Goal: Task Accomplishment & Management: Manage account settings

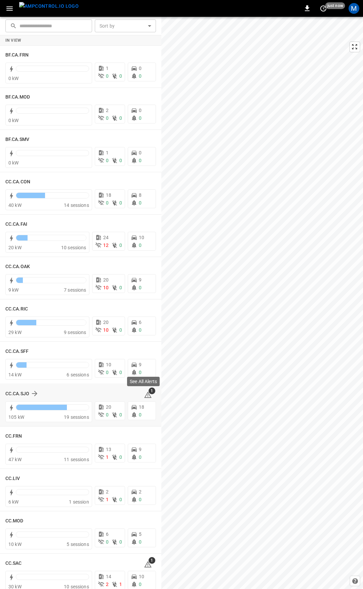
click at [146, 394] on icon at bounding box center [148, 395] width 8 height 8
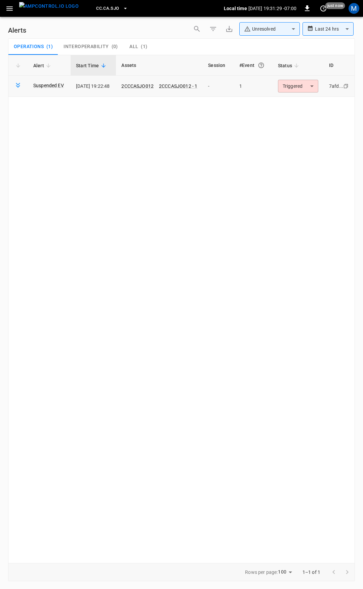
click at [304, 87] on body "**********" at bounding box center [181, 293] width 363 height 587
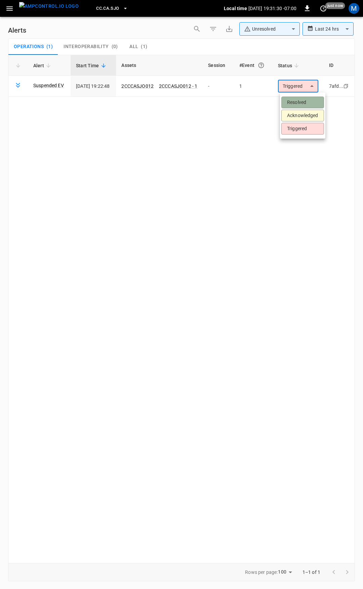
click at [306, 100] on li "Resolved" at bounding box center [303, 103] width 43 height 12
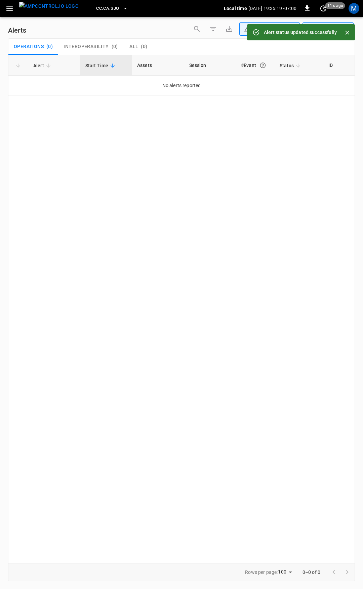
click at [35, 8] on img "menu" at bounding box center [49, 6] width 60 height 8
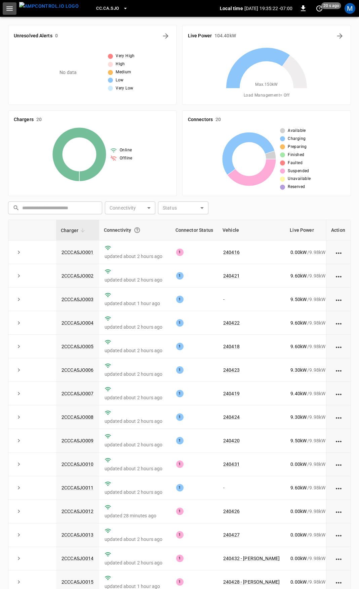
click at [9, 6] on icon "button" at bounding box center [9, 8] width 6 height 4
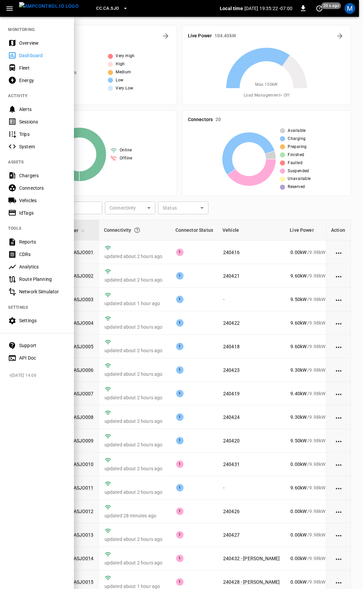
click at [33, 45] on div "Overview" at bounding box center [42, 43] width 47 height 7
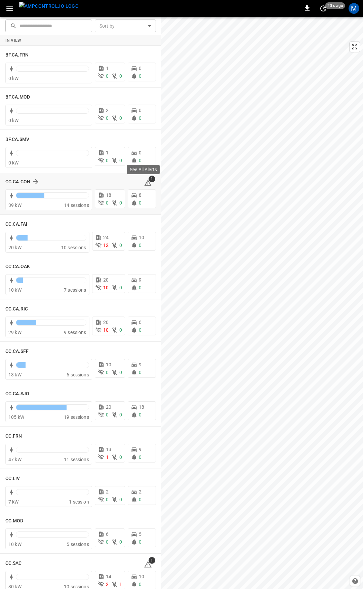
click at [146, 184] on icon at bounding box center [147, 183] width 7 height 6
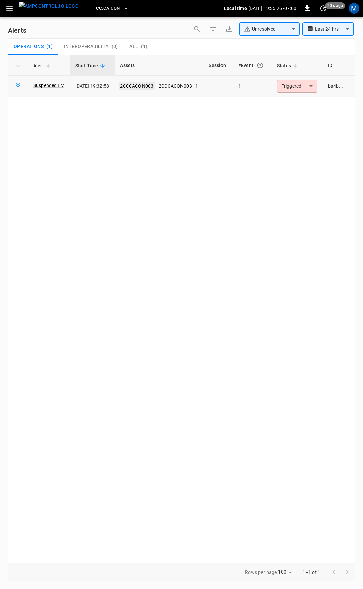
click at [146, 88] on link "2CCCACON003" at bounding box center [137, 86] width 36 height 8
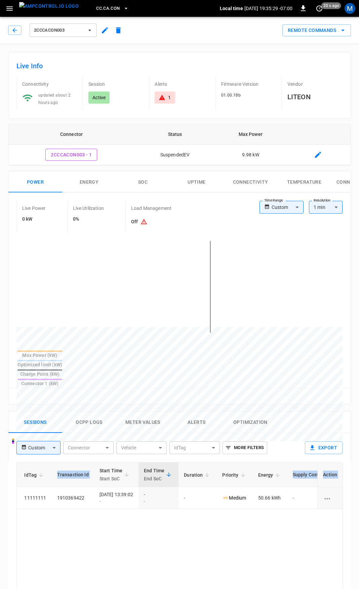
scroll to position [0, 177]
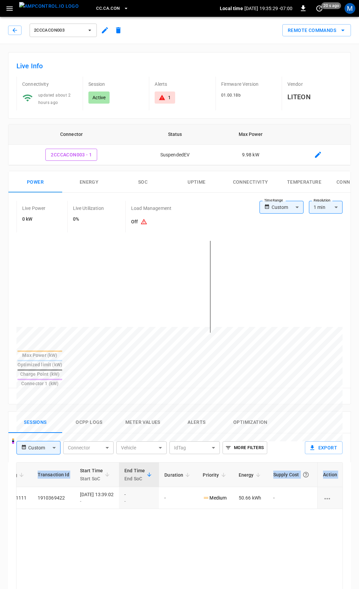
drag, startPoint x: 192, startPoint y: 478, endPoint x: 363, endPoint y: 479, distance: 171.2
click at [359, 479] on html "CC.CA.CON Local time [DATE] 19:35:29 -07:00 0 20 s ago M 2CCCACON003 Remote Com…" at bounding box center [179, 450] width 359 height 901
click at [159, 96] on icon at bounding box center [162, 97] width 7 height 7
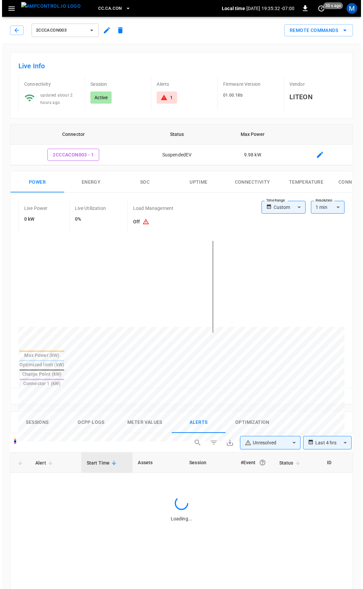
scroll to position [288, 0]
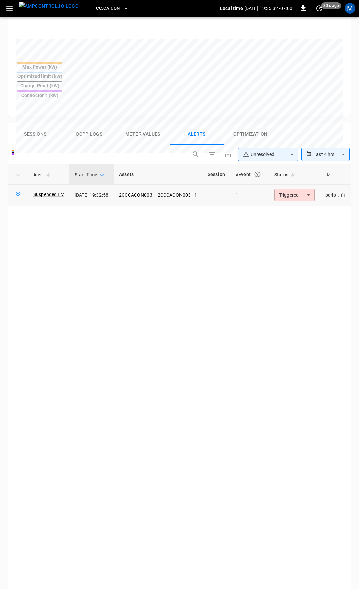
click at [296, 171] on body "**********" at bounding box center [179, 208] width 359 height 992
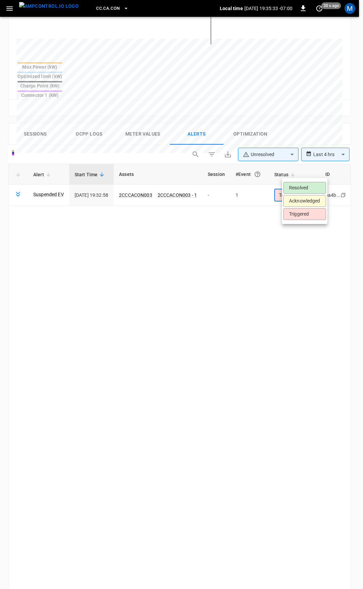
click at [299, 189] on li "Resolved" at bounding box center [305, 188] width 43 height 12
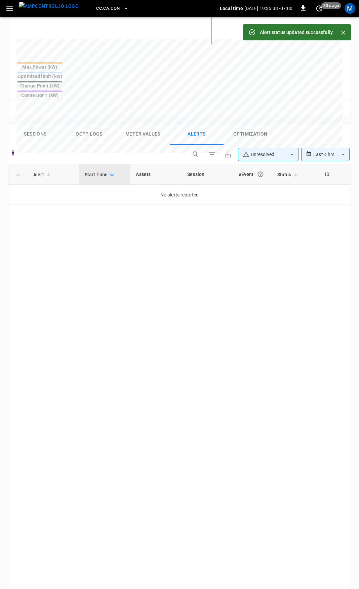
click at [4, 8] on button "button" at bounding box center [10, 8] width 14 height 12
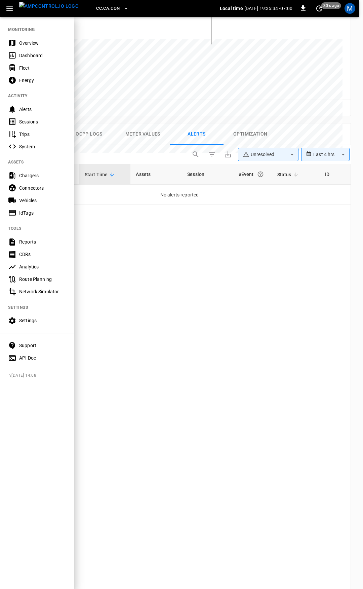
click at [34, 40] on div "Overview" at bounding box center [42, 43] width 47 height 7
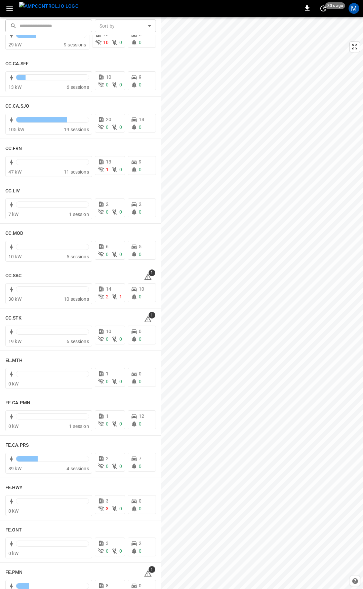
scroll to position [423, 0]
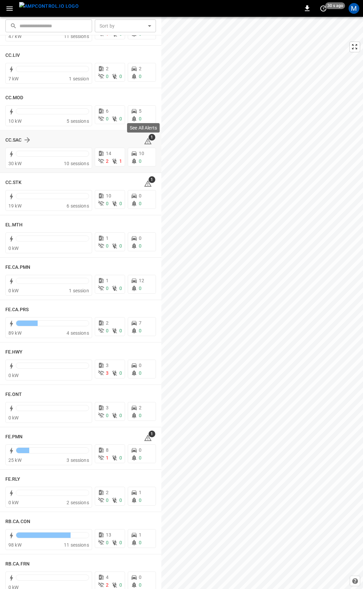
click at [147, 141] on icon at bounding box center [148, 141] width 8 height 8
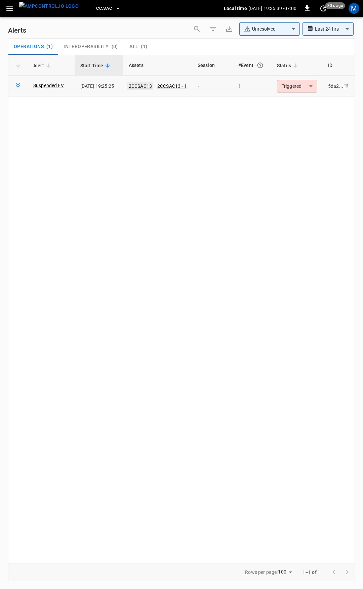
click at [144, 85] on link "2CCSAC13" at bounding box center [140, 86] width 26 height 8
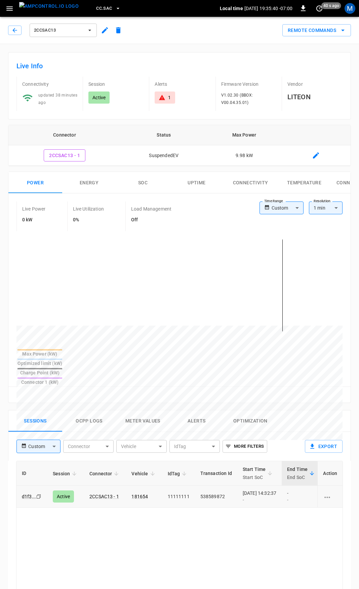
click at [147, 486] on td "181654" at bounding box center [144, 497] width 36 height 22
click at [143, 492] on link "181654" at bounding box center [139, 496] width 19 height 8
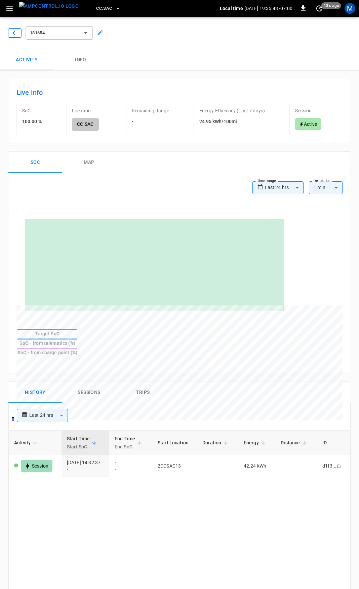
click at [16, 35] on icon "button" at bounding box center [14, 33] width 7 height 7
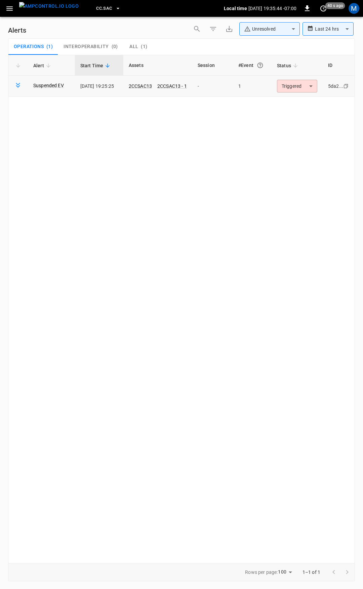
click at [293, 84] on body "**********" at bounding box center [181, 293] width 363 height 587
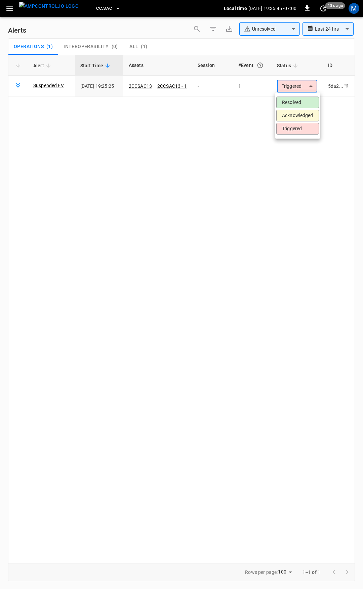
click at [298, 102] on li "Resolved" at bounding box center [297, 103] width 43 height 12
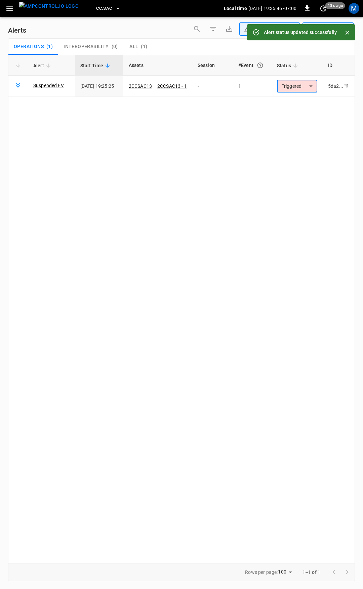
click at [4, 11] on button "button" at bounding box center [10, 8] width 14 height 12
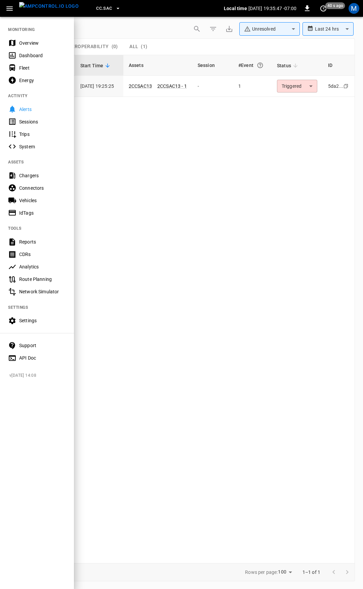
click at [24, 45] on div "Overview" at bounding box center [42, 43] width 47 height 7
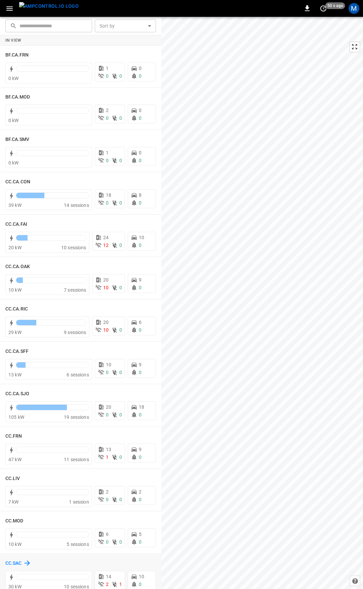
click at [17, 562] on h6 "CC.SAC" at bounding box center [13, 563] width 16 height 7
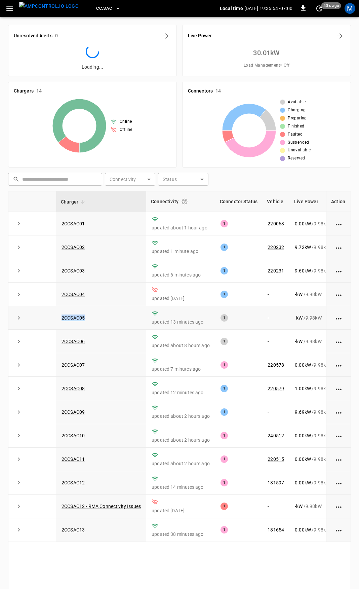
drag, startPoint x: 96, startPoint y: 320, endPoint x: 50, endPoint y: 319, distance: 46.1
click at [50, 319] on tr "2CCSAC05 updated 13 minutes ago 1 - - kW / 9.98 kW - % about 11 hours ago" at bounding box center [224, 318] width 433 height 24
copy tr "2CCSAC05"
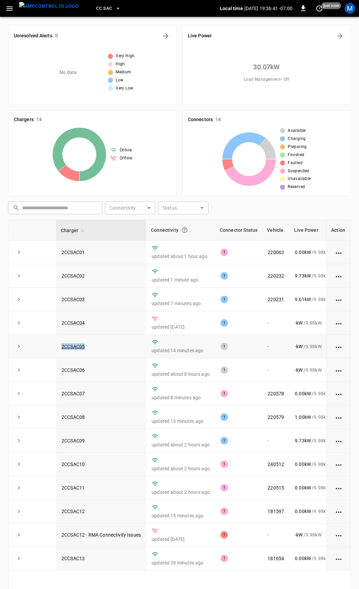
drag, startPoint x: 77, startPoint y: 346, endPoint x: 124, endPoint y: 341, distance: 47.4
click at [124, 341] on td "2CCSAC05" at bounding box center [101, 347] width 90 height 24
drag, startPoint x: 103, startPoint y: 349, endPoint x: 54, endPoint y: 348, distance: 48.1
click at [54, 348] on tr "2CCSAC05 updated 14 minutes ago 1 - - kW / 9.98 kW - % about 11 hours ago" at bounding box center [224, 347] width 433 height 24
copy tr "2CCSAC05"
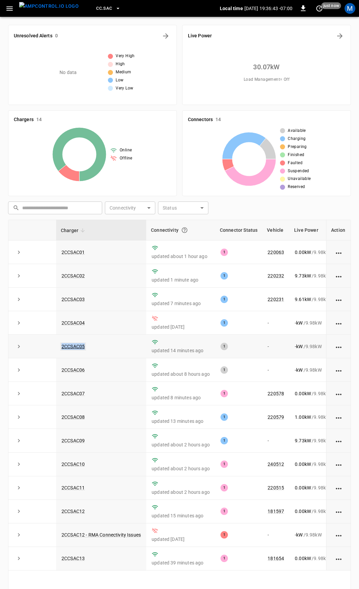
click at [70, 344] on link "2CCSAC05" at bounding box center [73, 346] width 26 height 8
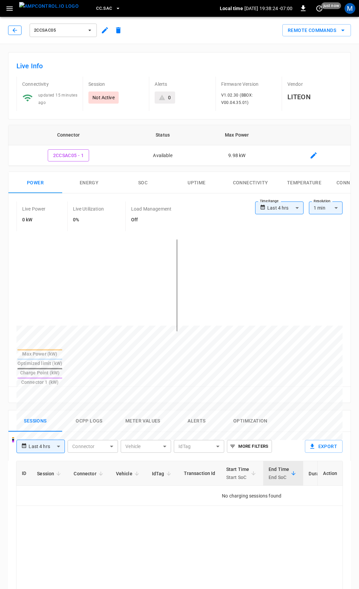
click at [14, 30] on icon "button" at bounding box center [14, 30] width 7 height 7
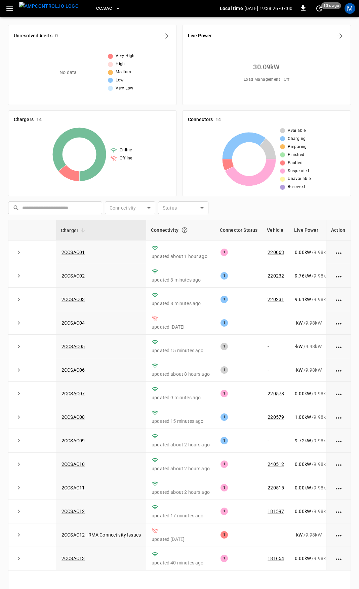
click at [7, 3] on button "button" at bounding box center [10, 8] width 14 height 12
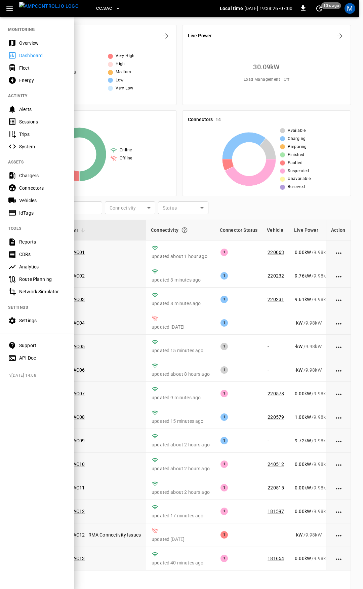
drag, startPoint x: 35, startPoint y: 46, endPoint x: 138, endPoint y: 120, distance: 127.2
click at [35, 46] on div "Overview" at bounding box center [42, 43] width 47 height 7
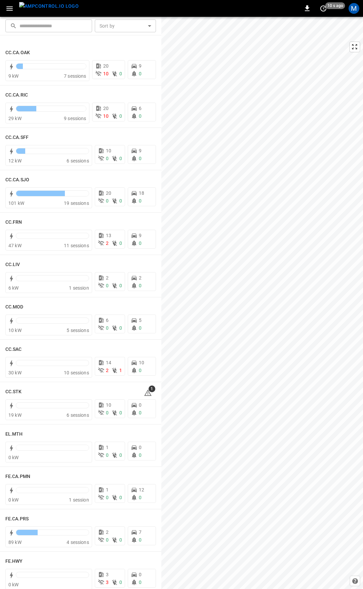
scroll to position [373, 0]
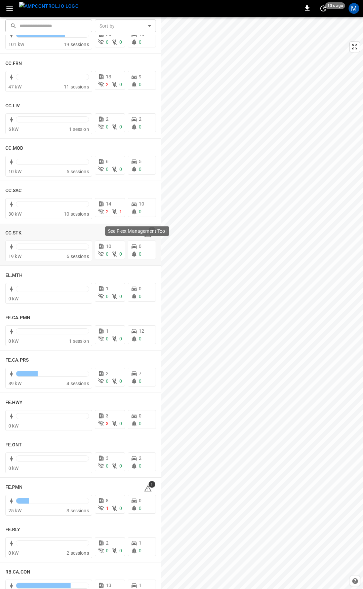
click at [145, 236] on div "See Fleet Management Tool" at bounding box center [137, 233] width 65 height 15
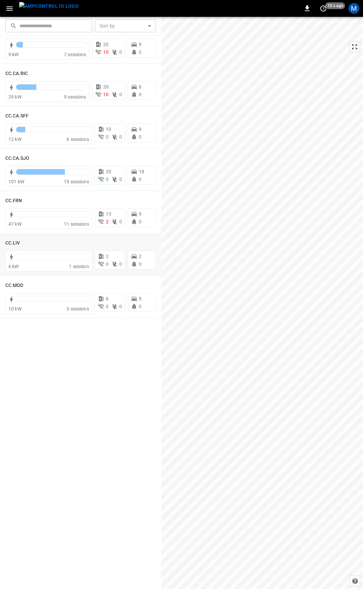
scroll to position [0, 0]
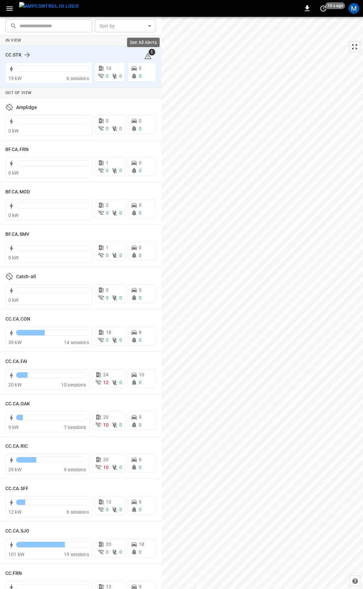
click at [149, 54] on span "1" at bounding box center [152, 52] width 7 height 7
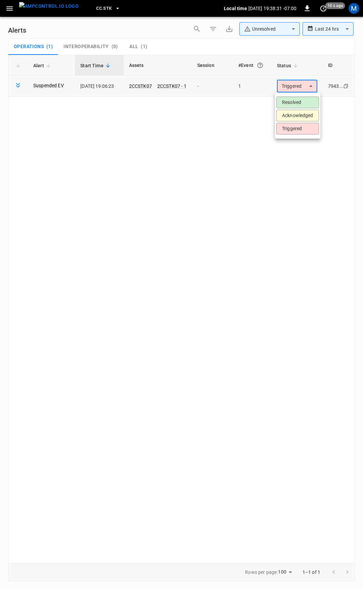
click at [299, 86] on body "**********" at bounding box center [181, 293] width 363 height 587
click at [299, 100] on li "Resolved" at bounding box center [297, 103] width 43 height 12
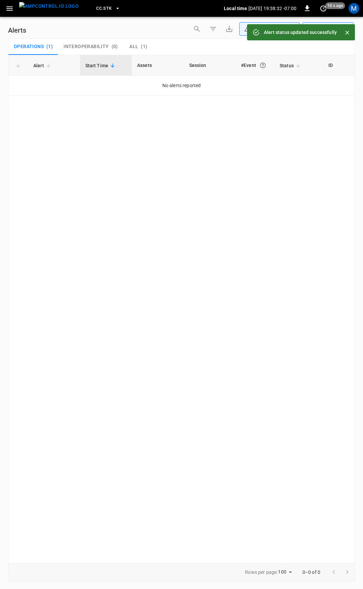
click at [12, 10] on icon "button" at bounding box center [9, 8] width 8 height 8
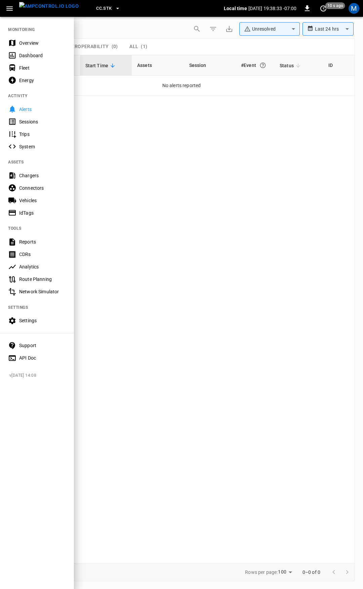
click at [33, 40] on div "Overview" at bounding box center [42, 43] width 47 height 7
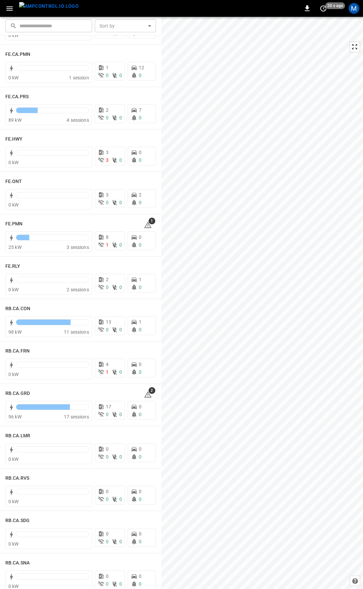
scroll to position [654, 0]
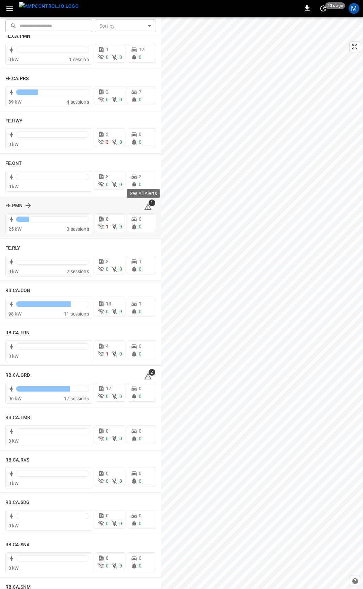
click at [144, 206] on icon at bounding box center [148, 207] width 8 height 8
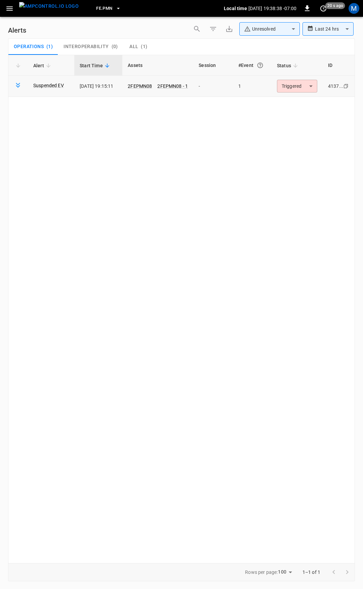
click at [298, 86] on body "**********" at bounding box center [181, 293] width 363 height 587
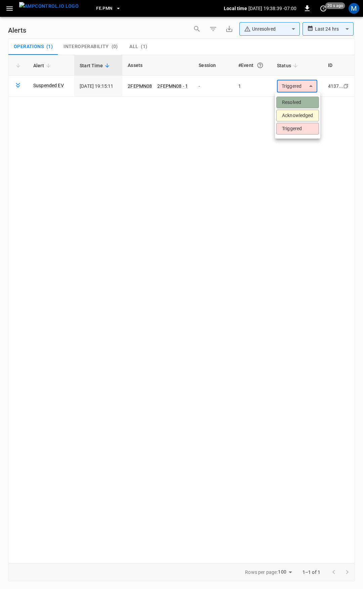
click at [300, 100] on li "Resolved" at bounding box center [297, 103] width 43 height 12
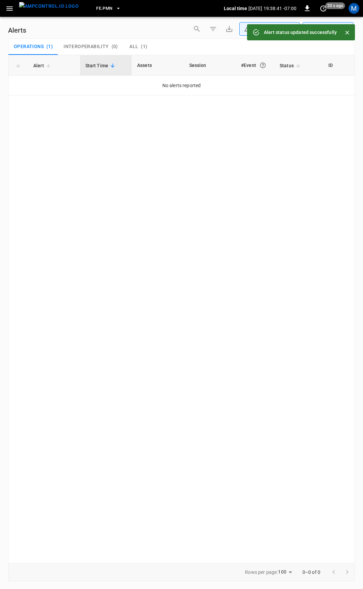
click at [9, 11] on icon "button" at bounding box center [9, 8] width 8 height 8
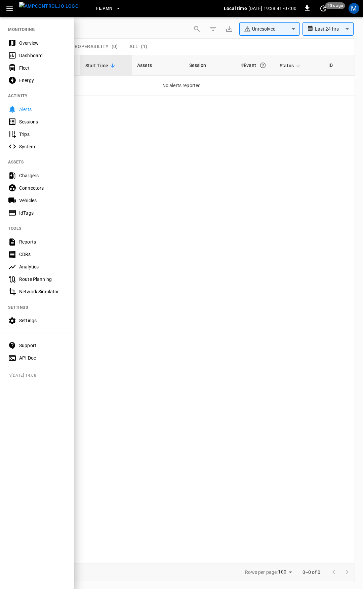
click at [25, 45] on div "Overview" at bounding box center [42, 43] width 47 height 7
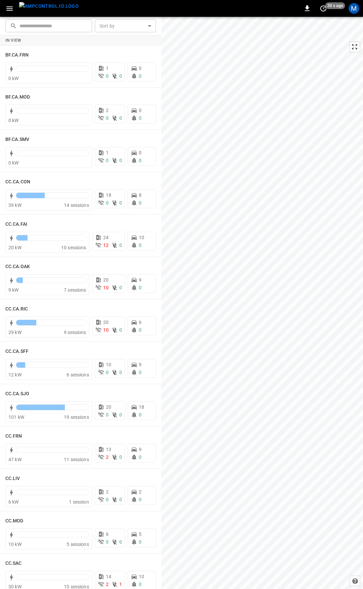
click at [10, 10] on icon "button" at bounding box center [9, 8] width 6 height 4
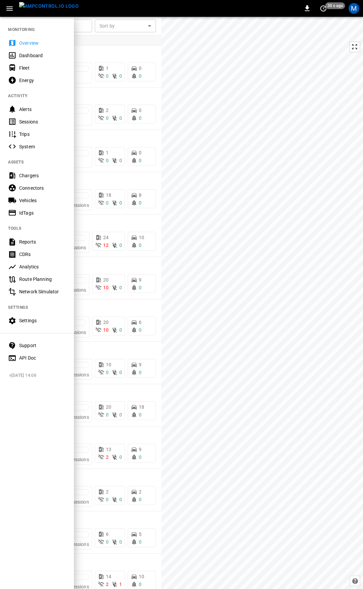
click at [31, 43] on div "Overview" at bounding box center [42, 43] width 47 height 7
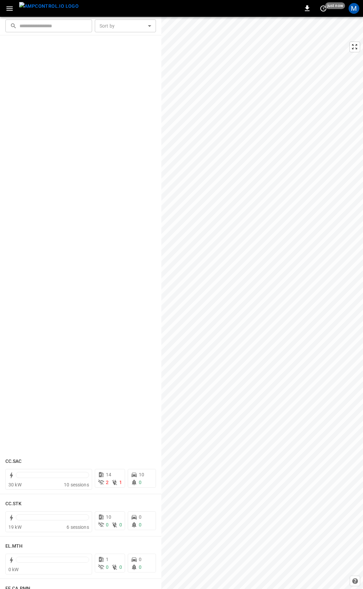
scroll to position [825, 0]
